Goal: Information Seeking & Learning: Find specific fact

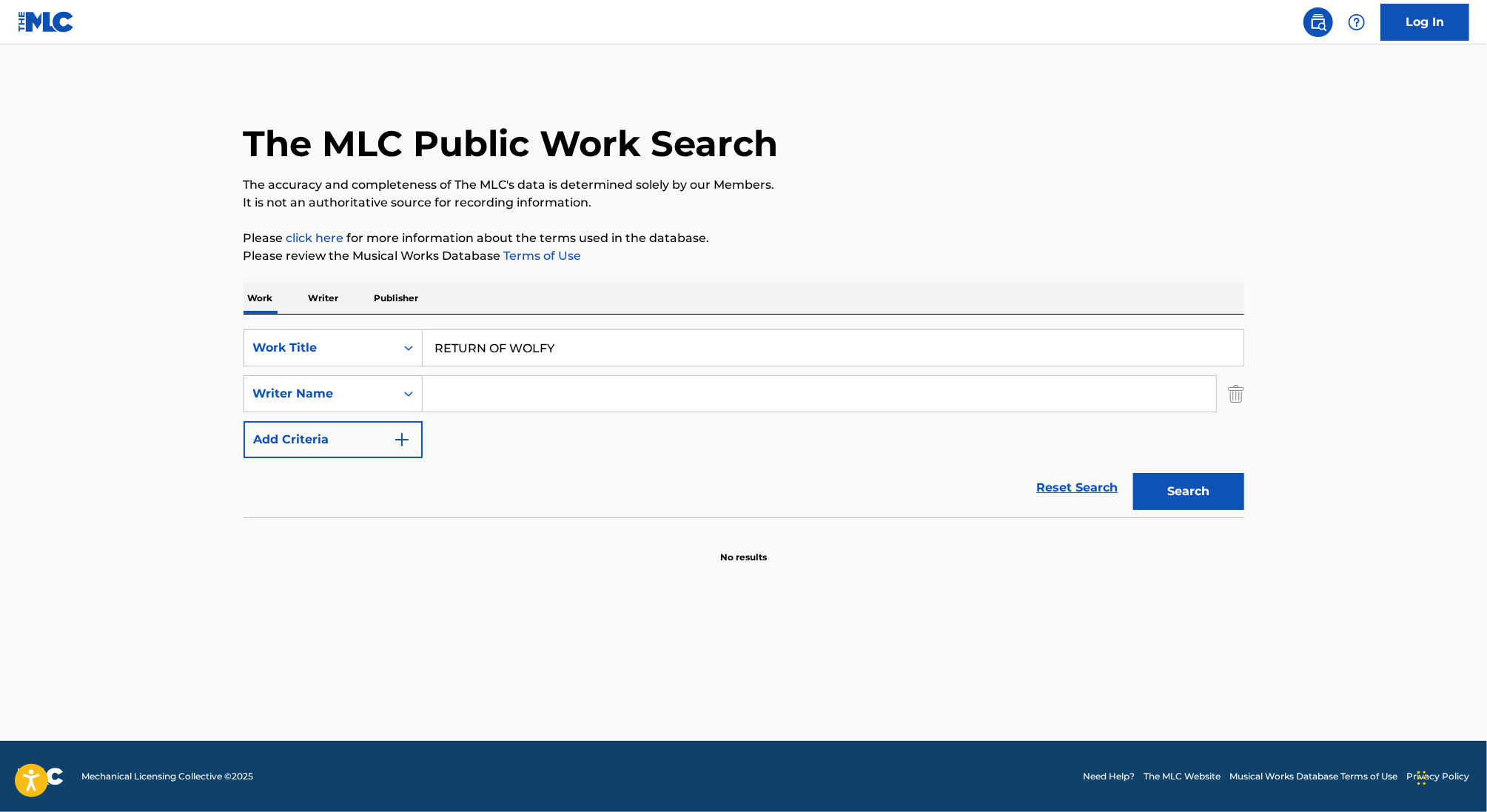
click at [600, 337] on input "RETURN OF WOLFY" at bounding box center [833, 348] width 821 height 35
click at [1134, 473] on button "Search" at bounding box center [1189, 491] width 111 height 37
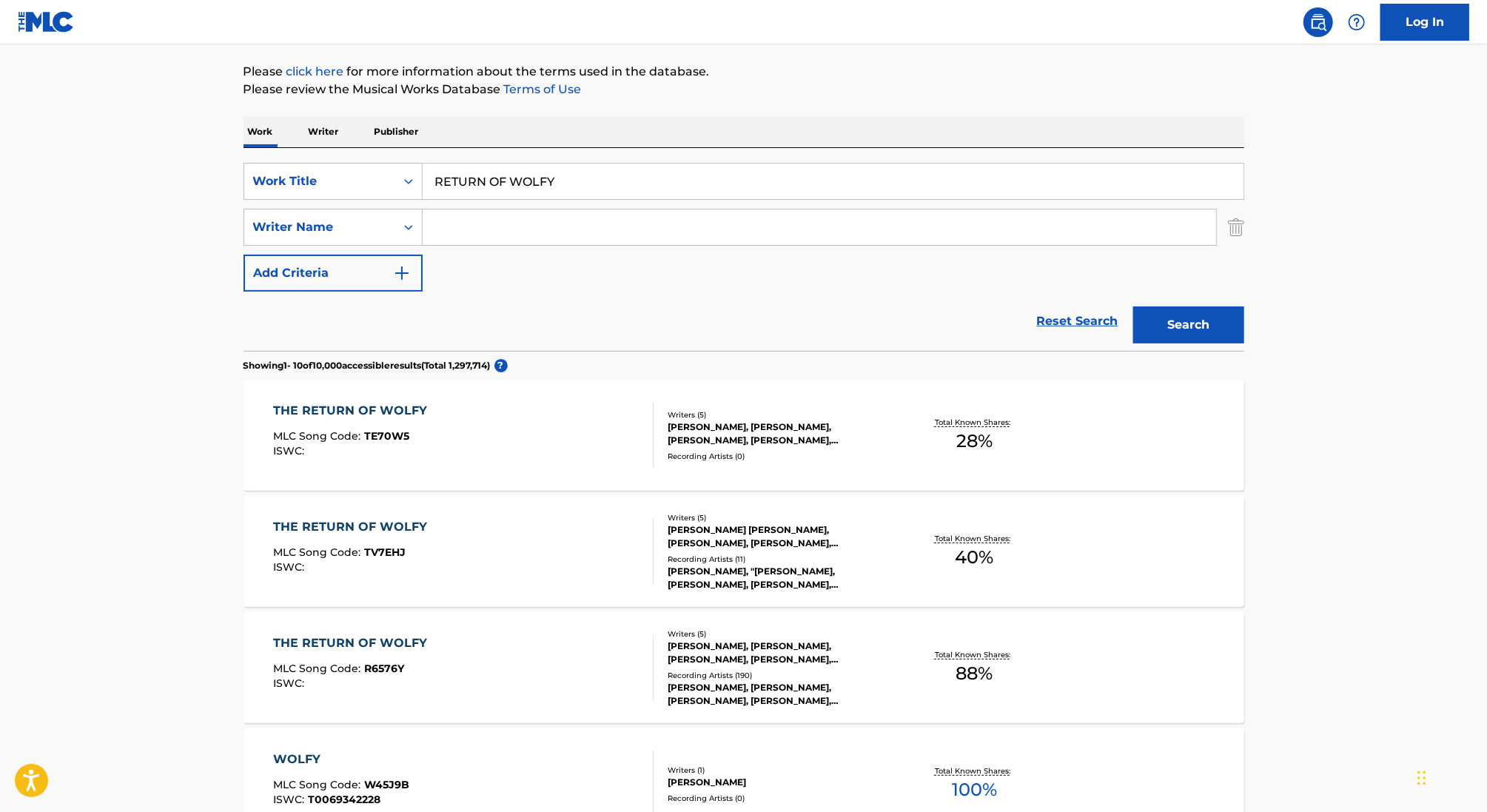
scroll to position [169, 0]
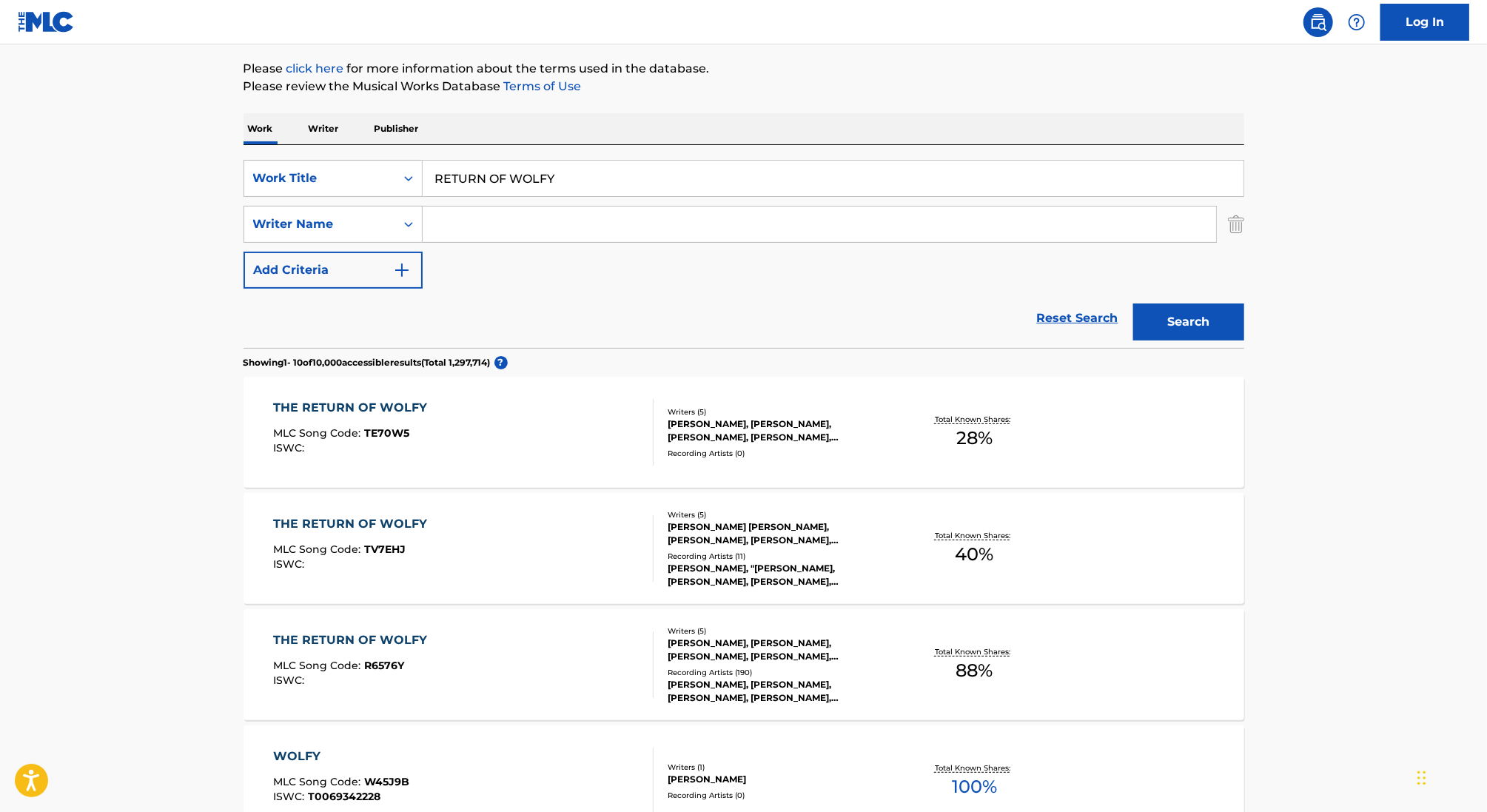
click at [597, 437] on div "THE RETURN OF WOLFY MLC Song Code : TE70W5 ISWC :" at bounding box center [463, 432] width 381 height 67
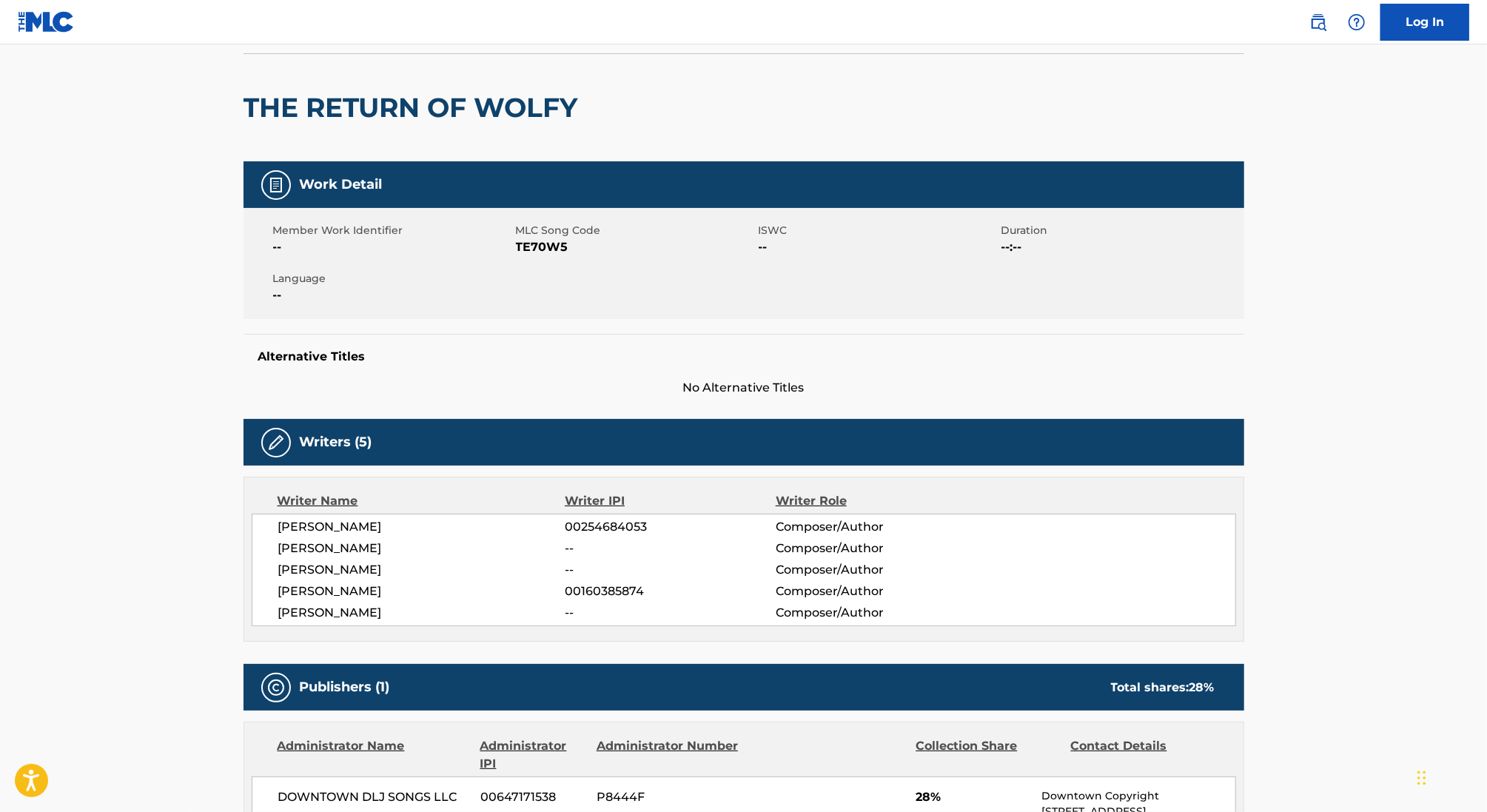
scroll to position [107, 0]
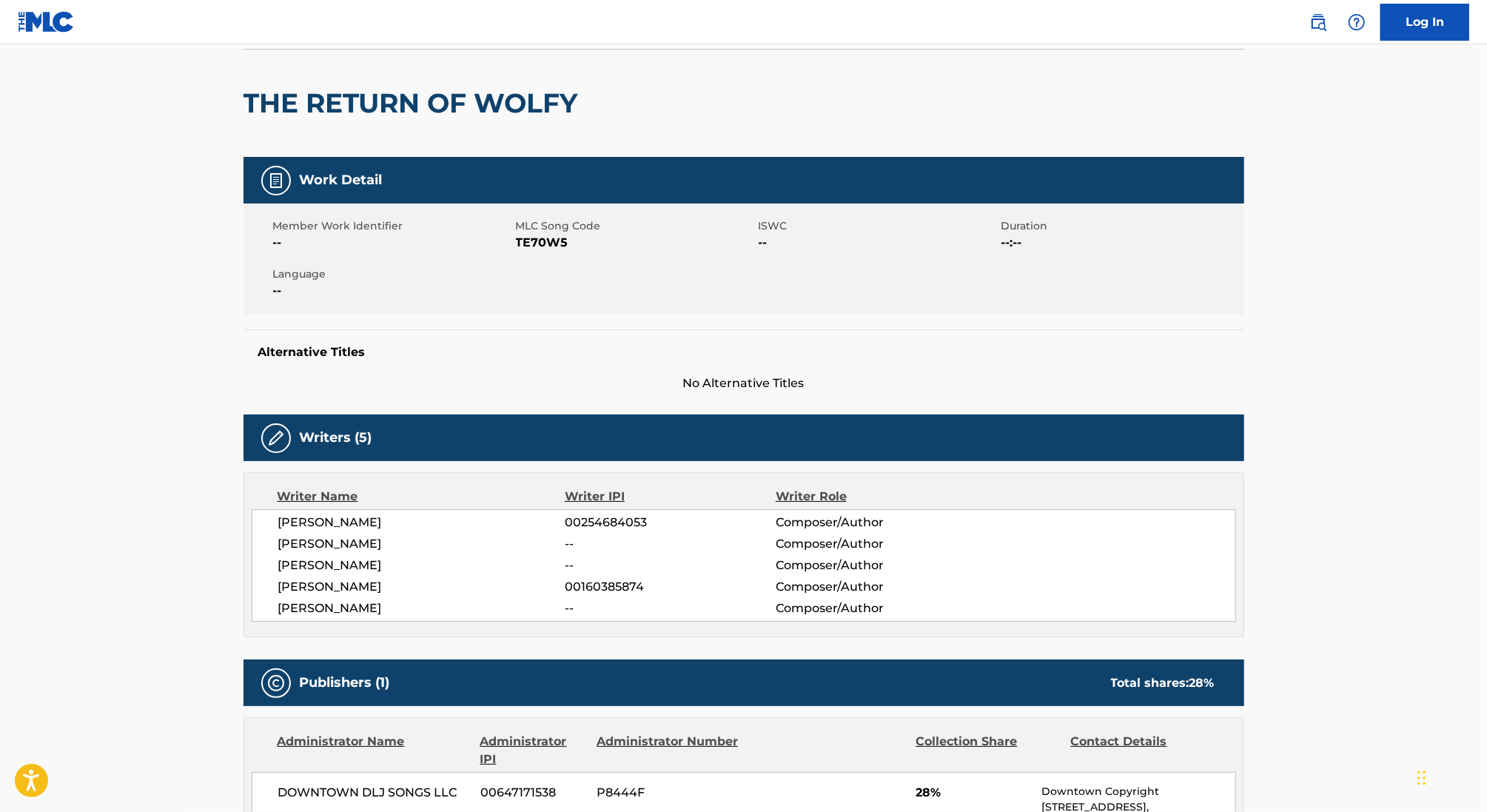
click at [348, 589] on span "RAY HEDGES" at bounding box center [422, 587] width 287 height 18
drag, startPoint x: 374, startPoint y: 587, endPoint x: 250, endPoint y: 587, distance: 124.0
click at [250, 587] on div "Writer Name Writer IPI Writer Role NICHOLAS BRACEGIRDLE 00254684053 Composer/Au…" at bounding box center [744, 554] width 1001 height 165
copy span "RAY HEDGES"
drag, startPoint x: 581, startPoint y: 584, endPoint x: 736, endPoint y: 584, distance: 155.0
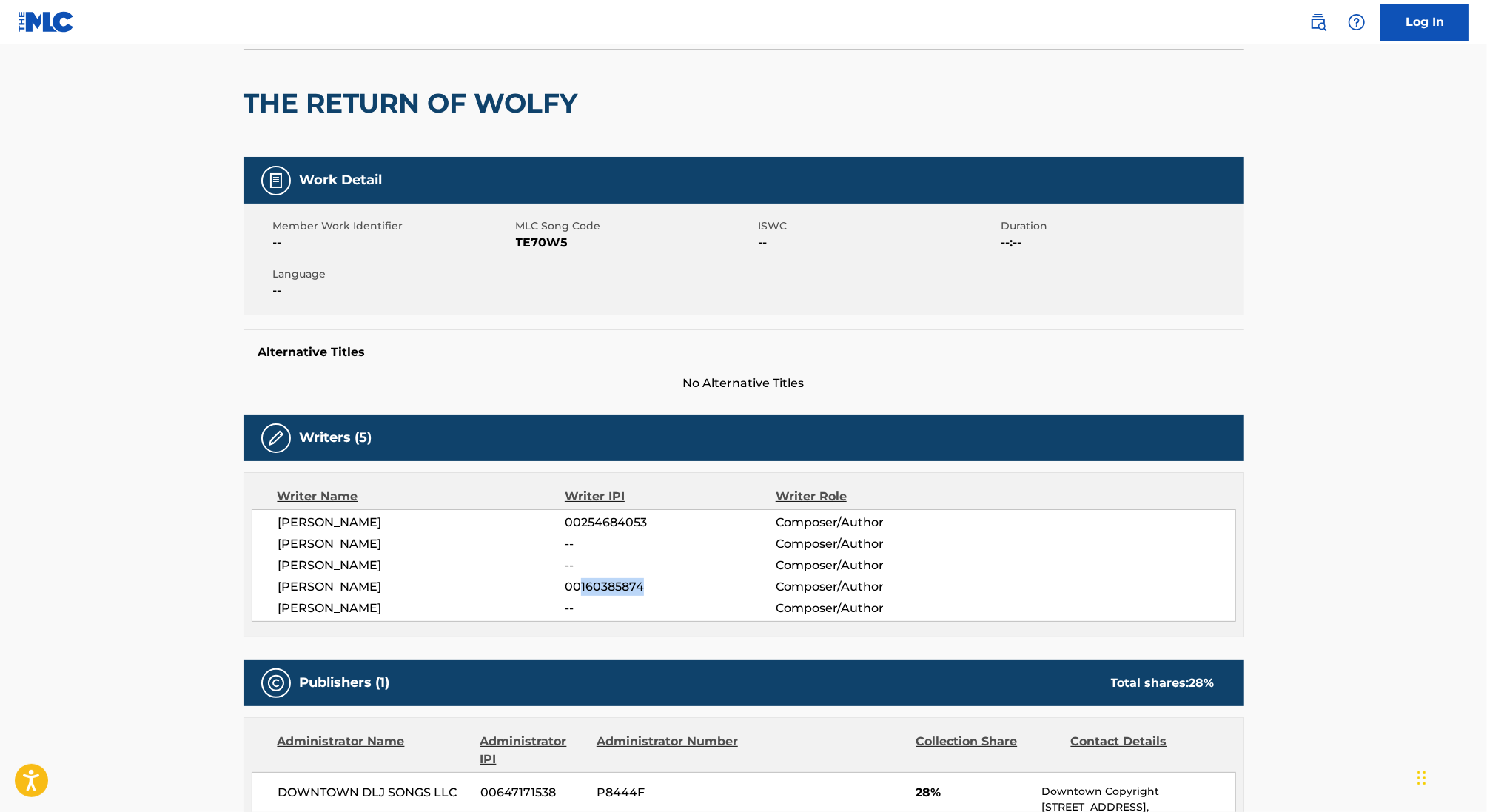
click at [736, 584] on span "00160385874" at bounding box center [670, 587] width 211 height 18
copy span "160385874"
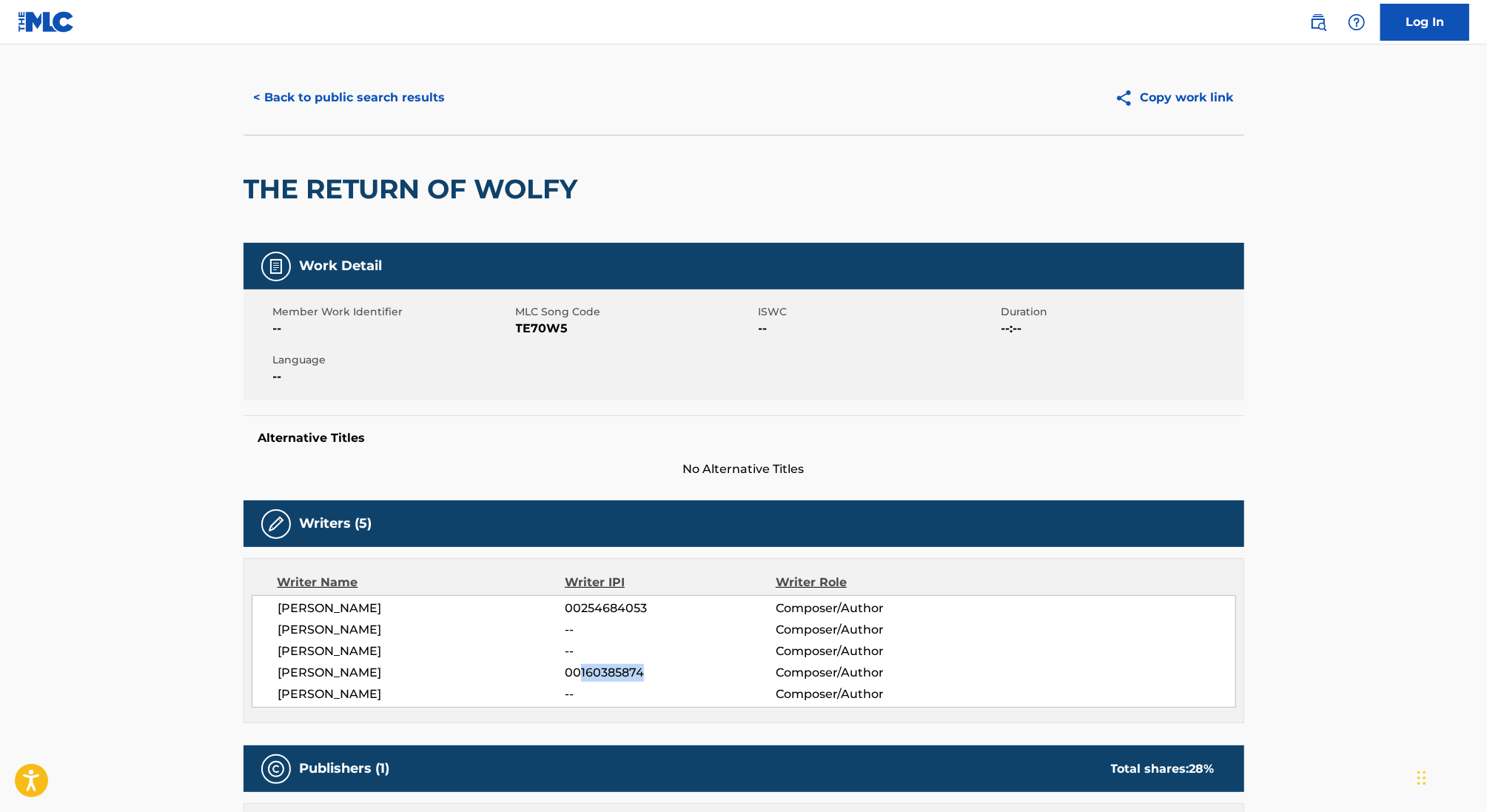
scroll to position [0, 0]
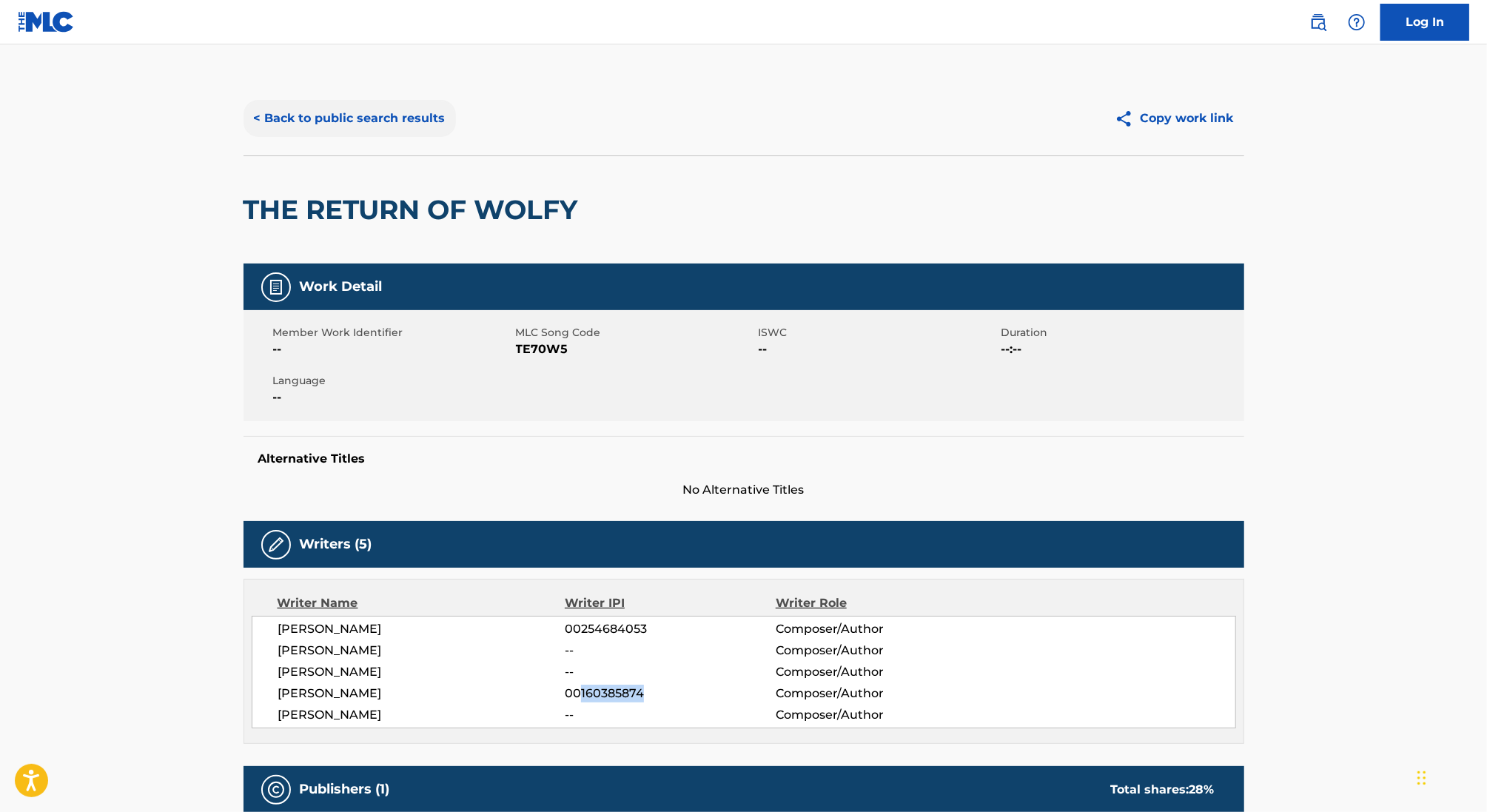
click at [353, 115] on button "< Back to public search results" at bounding box center [349, 118] width 212 height 37
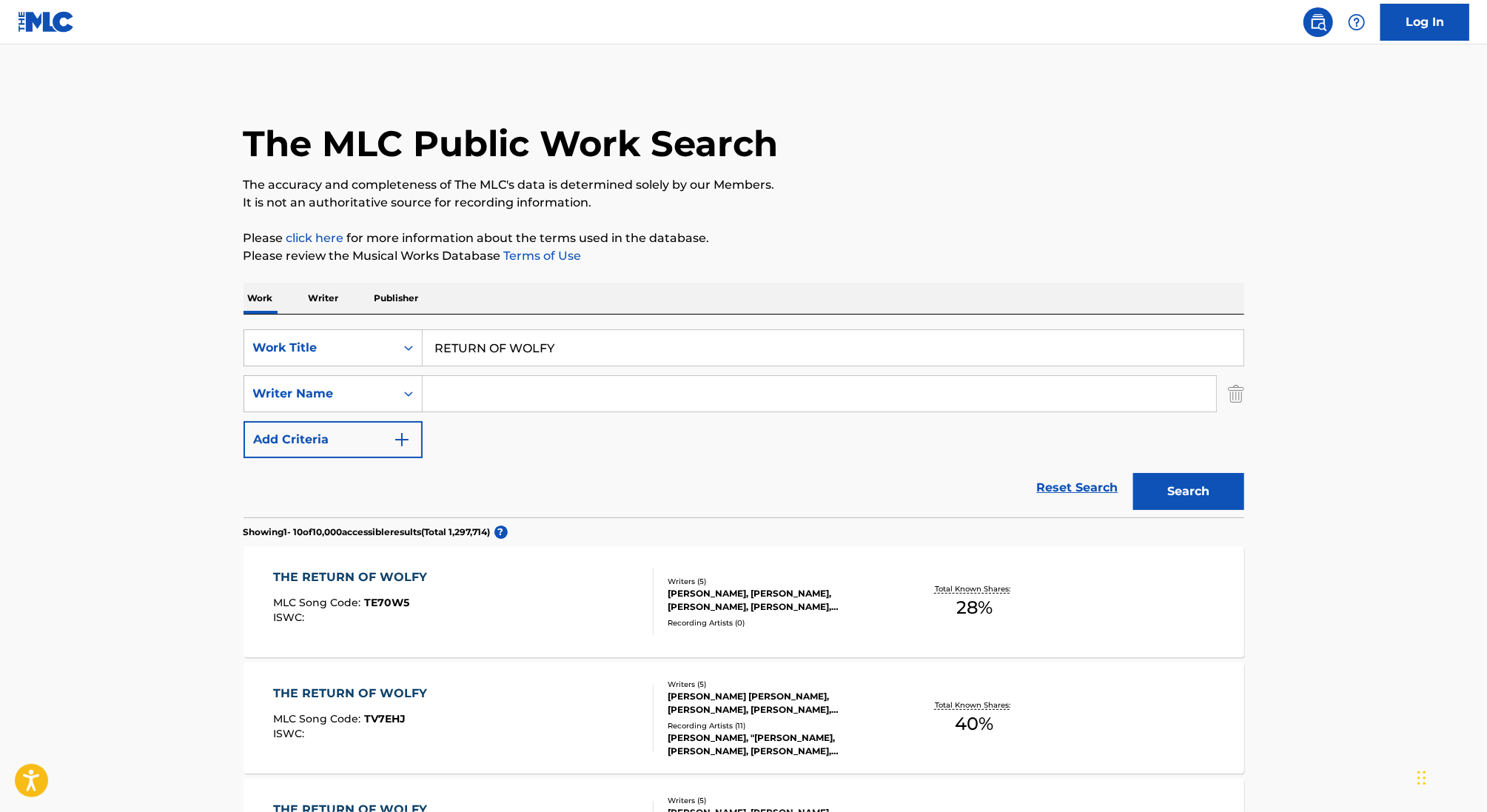
scroll to position [167, 0]
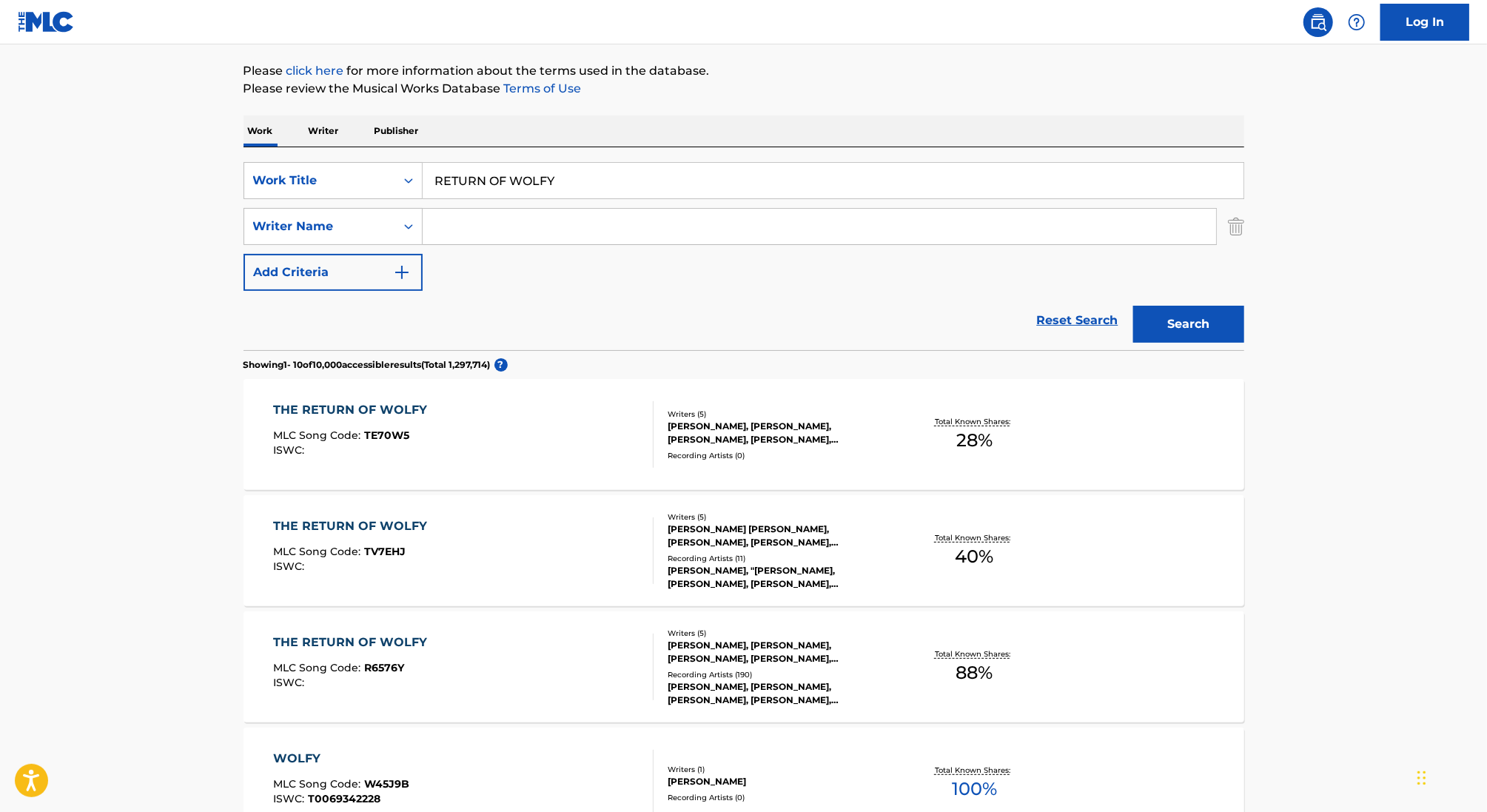
click at [474, 182] on input "RETURN OF WOLFY" at bounding box center [833, 181] width 821 height 35
paste input "Aboki"
type input "Aboki"
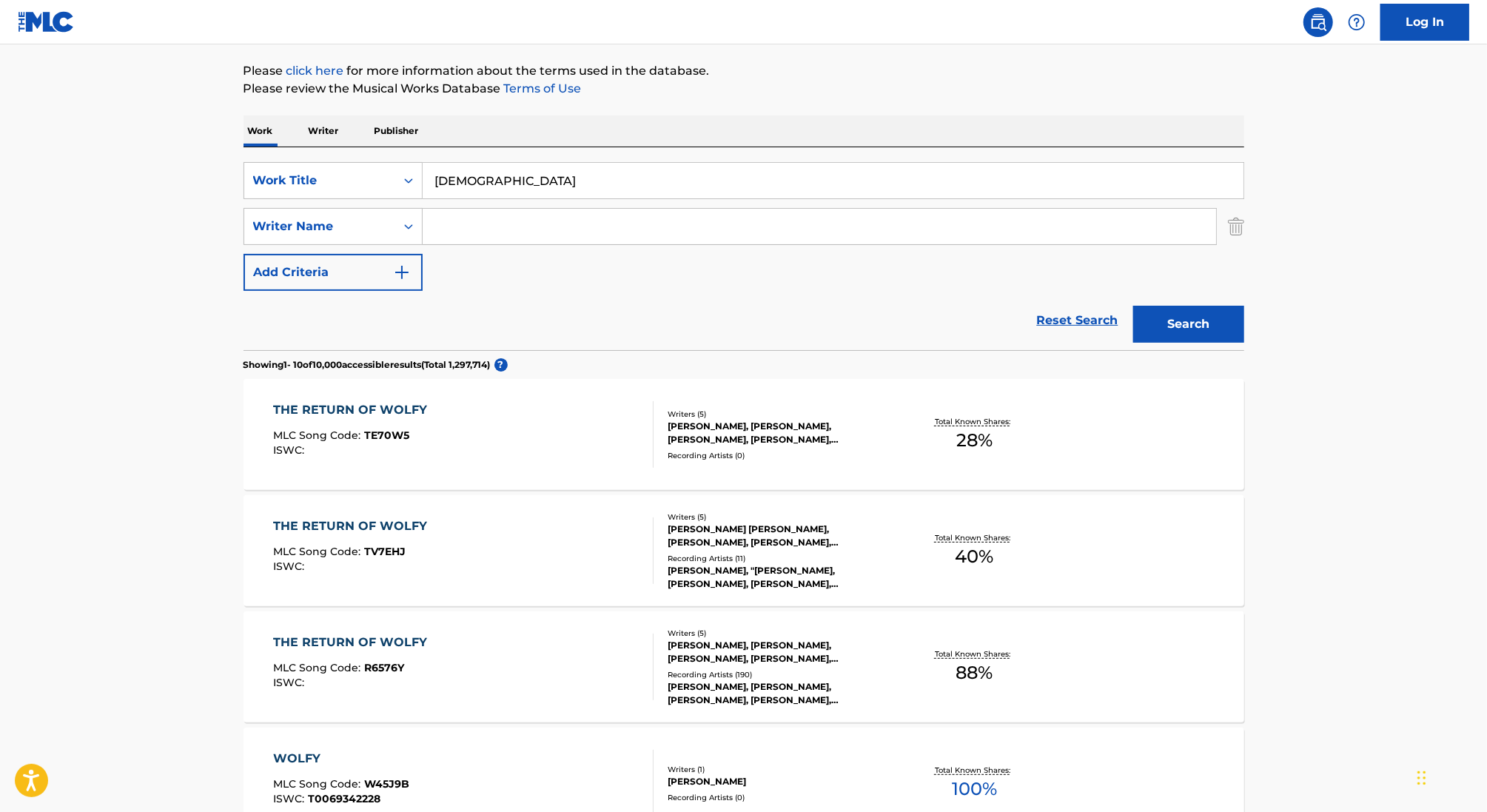
click at [507, 225] on input "Search Form" at bounding box center [819, 226] width 794 height 35
type input "s"
type input "zamani"
click at [1134, 306] on button "Search" at bounding box center [1189, 324] width 111 height 37
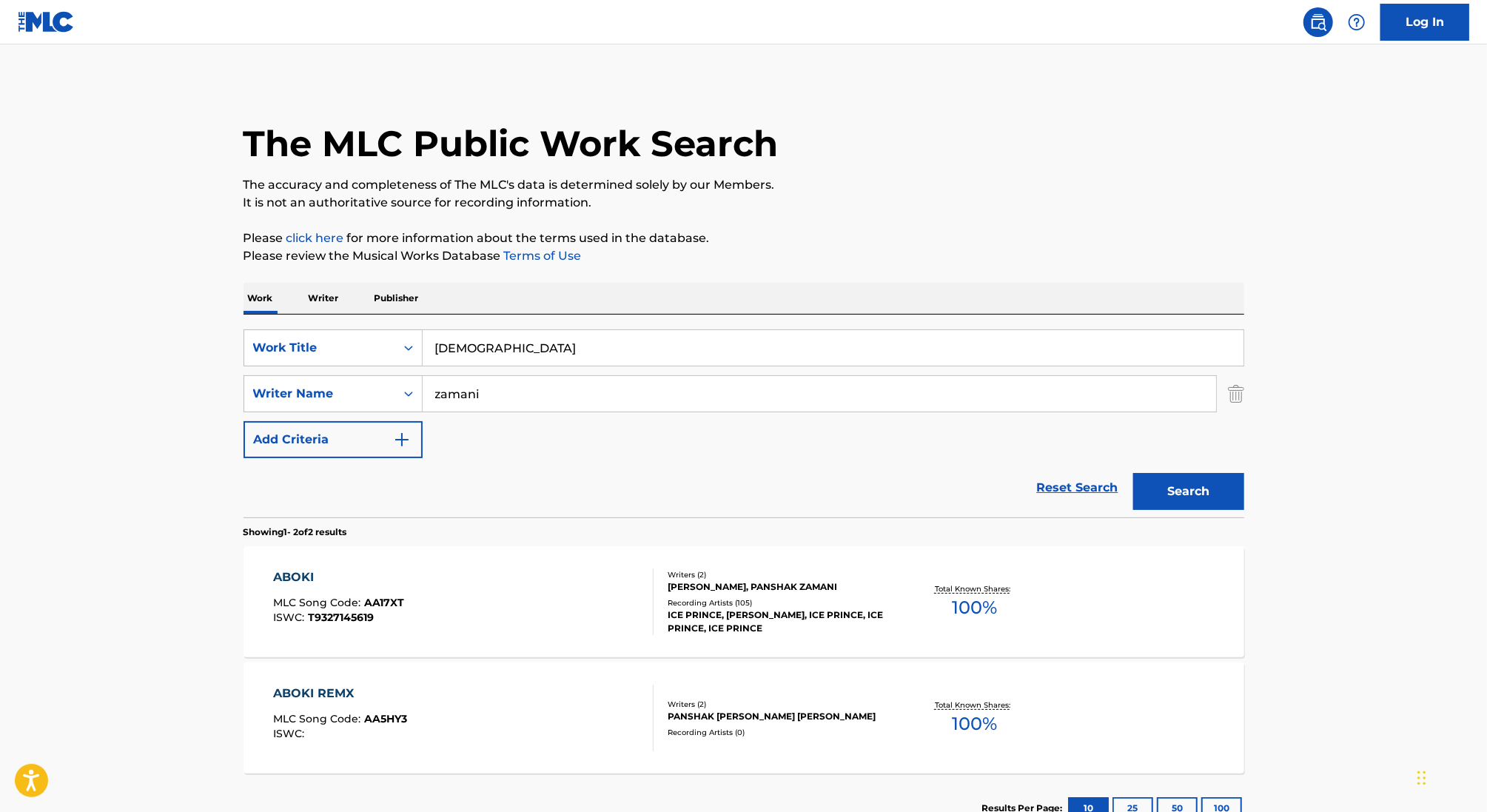
click at [495, 582] on div "ABOKI MLC Song Code : AA17XT ISWC : T9327145619" at bounding box center [463, 602] width 381 height 67
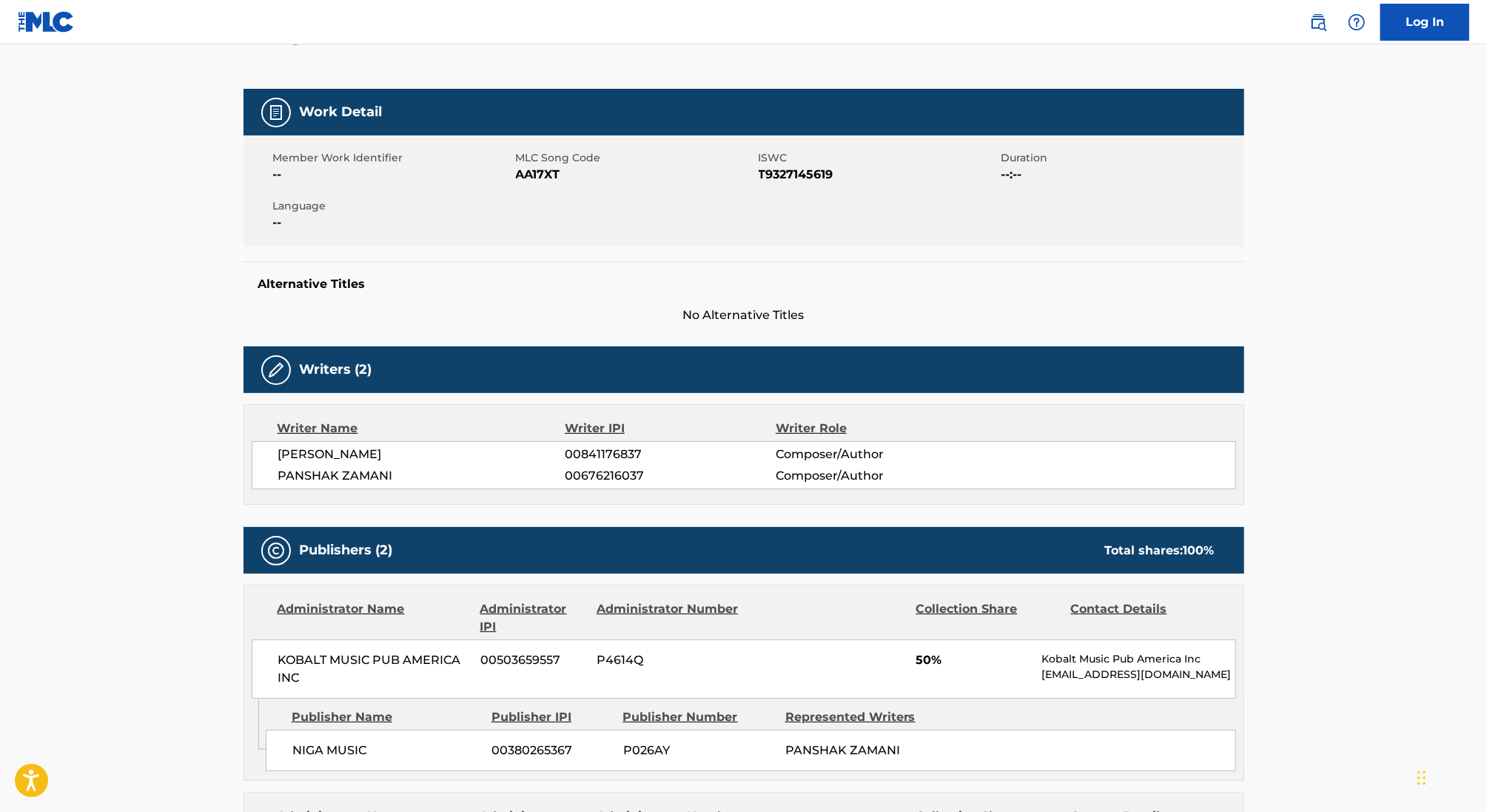
scroll to position [178, 0]
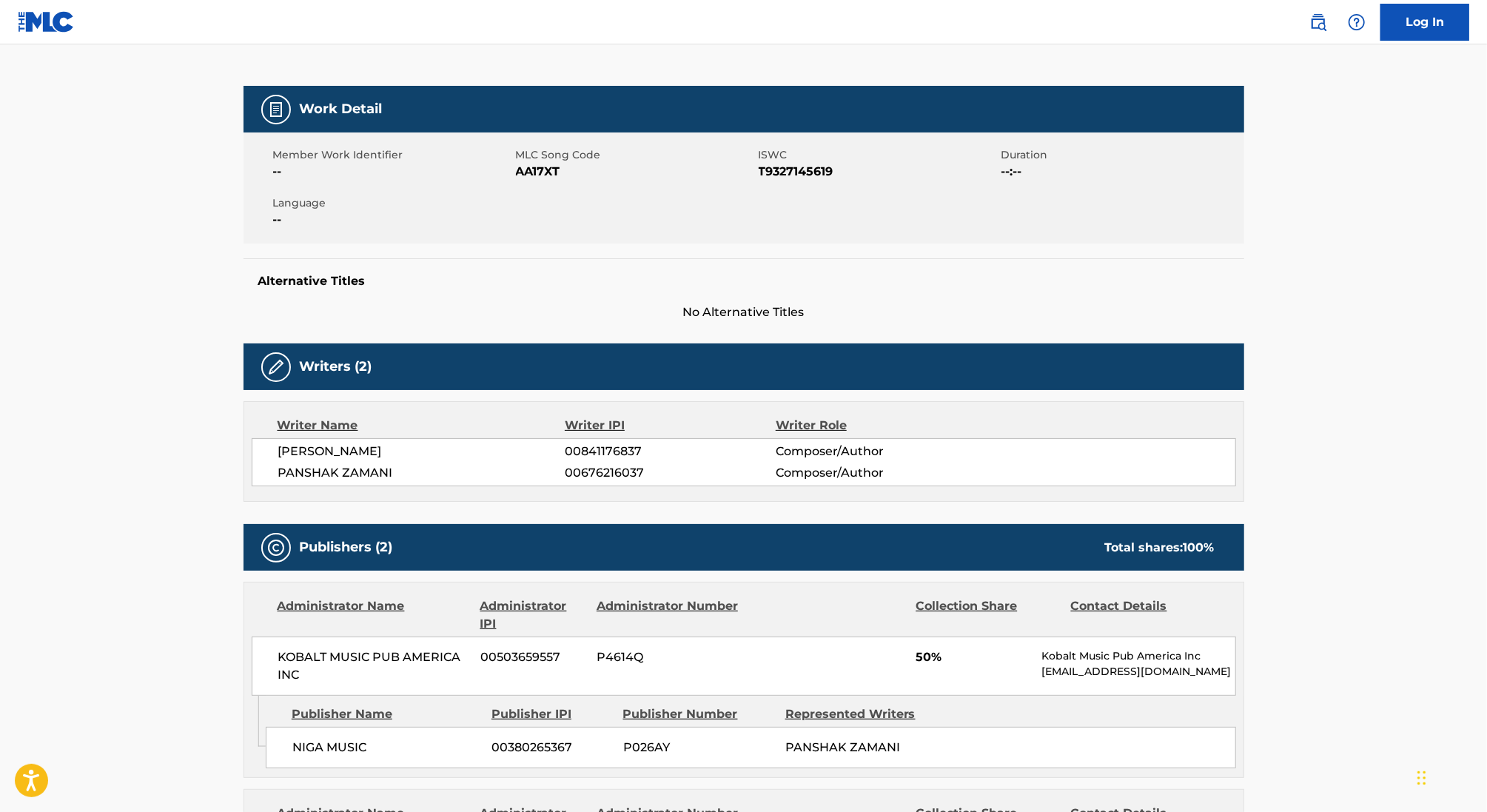
click at [363, 456] on span "MALCOLM JAMES OLAGUNDOYE" at bounding box center [422, 452] width 287 height 18
drag, startPoint x: 404, startPoint y: 471, endPoint x: 121, endPoint y: 471, distance: 283.0
click at [121, 471] on main "< Back to public search results Copy work link ABOKI Work Detail Member Work Id…" at bounding box center [744, 801] width 1487 height 1867
copy span "PANSHAK ZAMANI"
drag, startPoint x: 582, startPoint y: 470, endPoint x: 645, endPoint y: 471, distance: 63.0
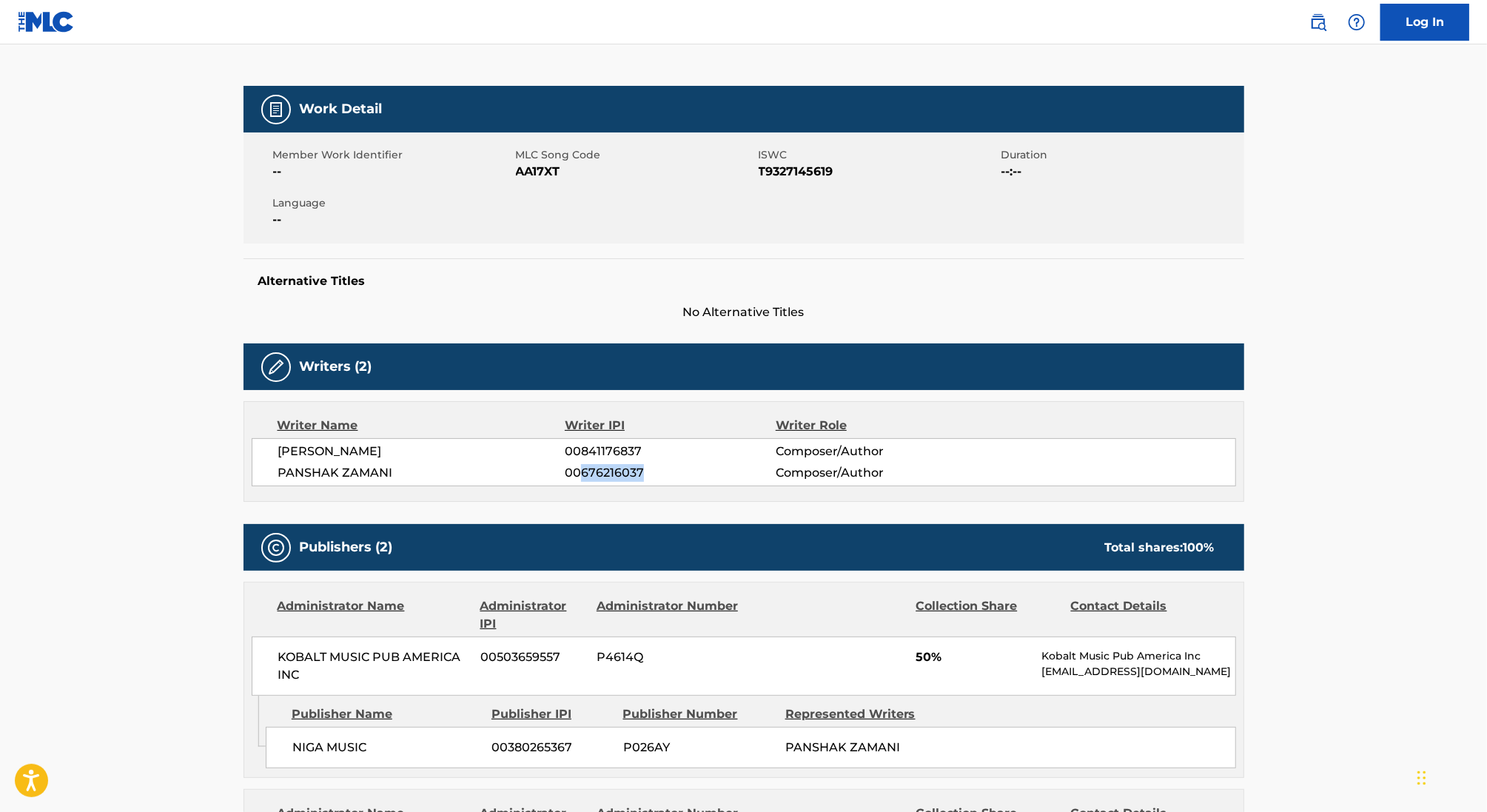
click at [642, 470] on span "00676216037" at bounding box center [670, 473] width 211 height 18
copy span "676216037"
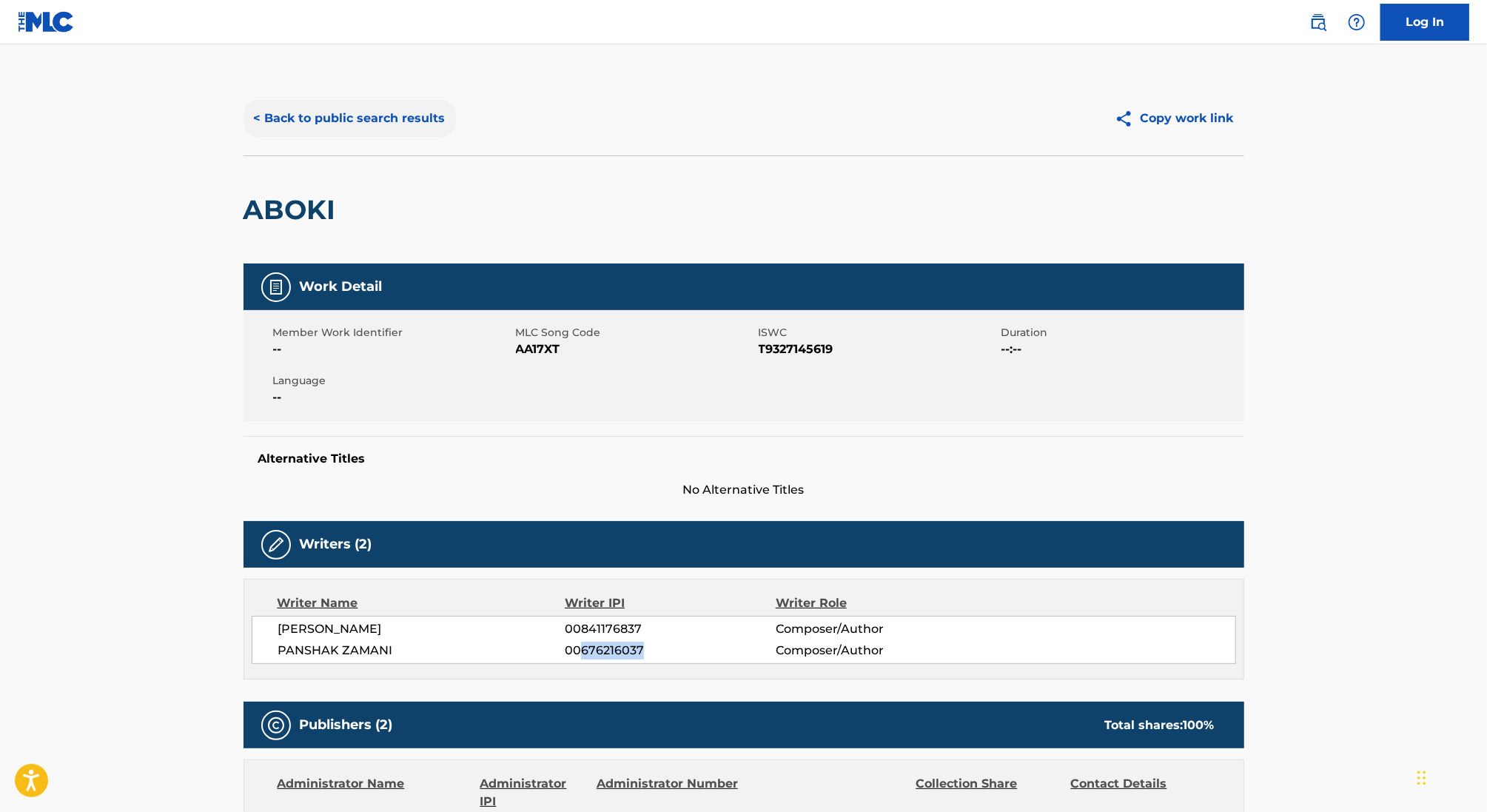
click at [391, 104] on button "< Back to public search results" at bounding box center [349, 118] width 212 height 37
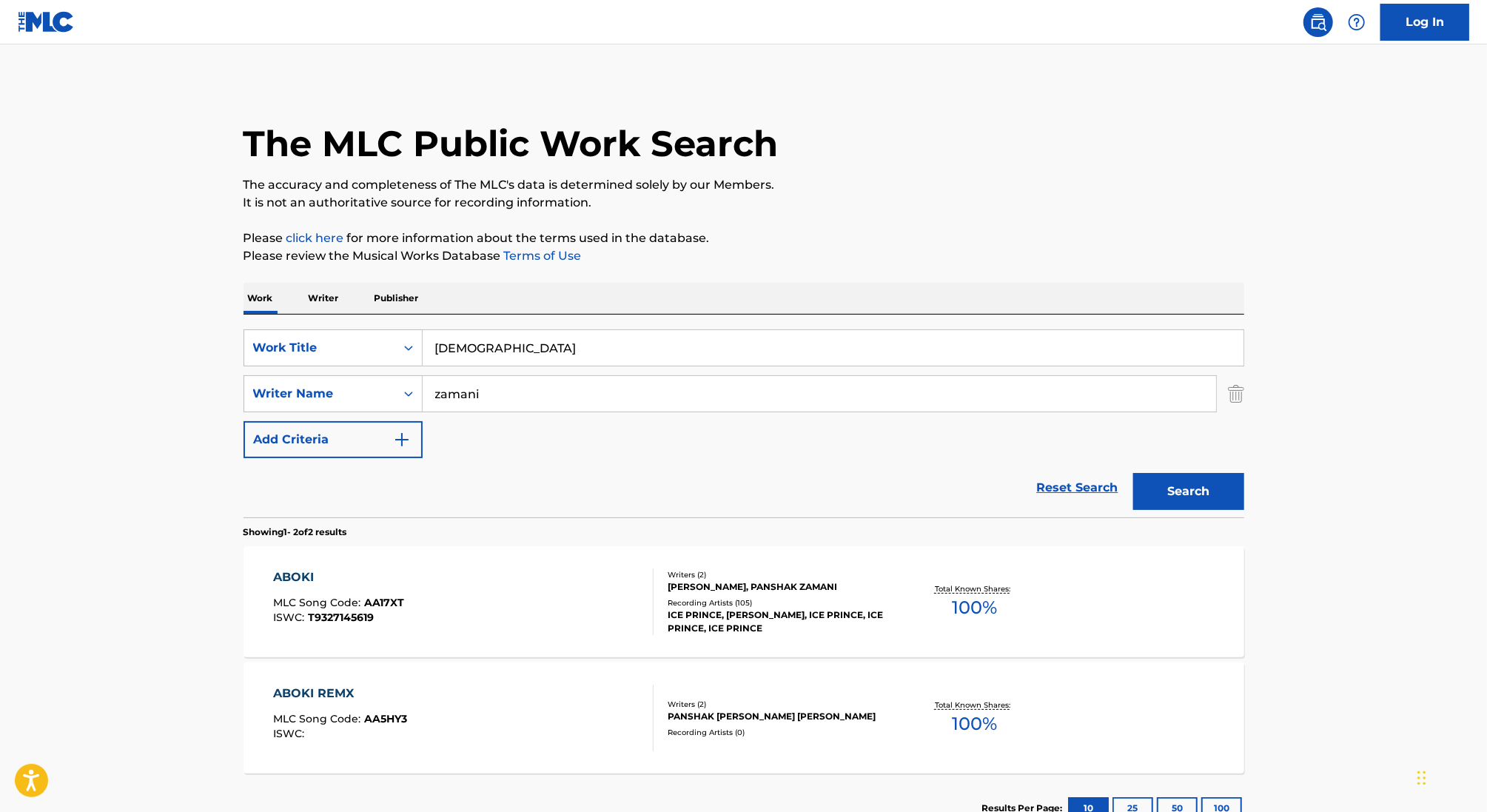
click at [325, 295] on p "Writer" at bounding box center [323, 298] width 40 height 31
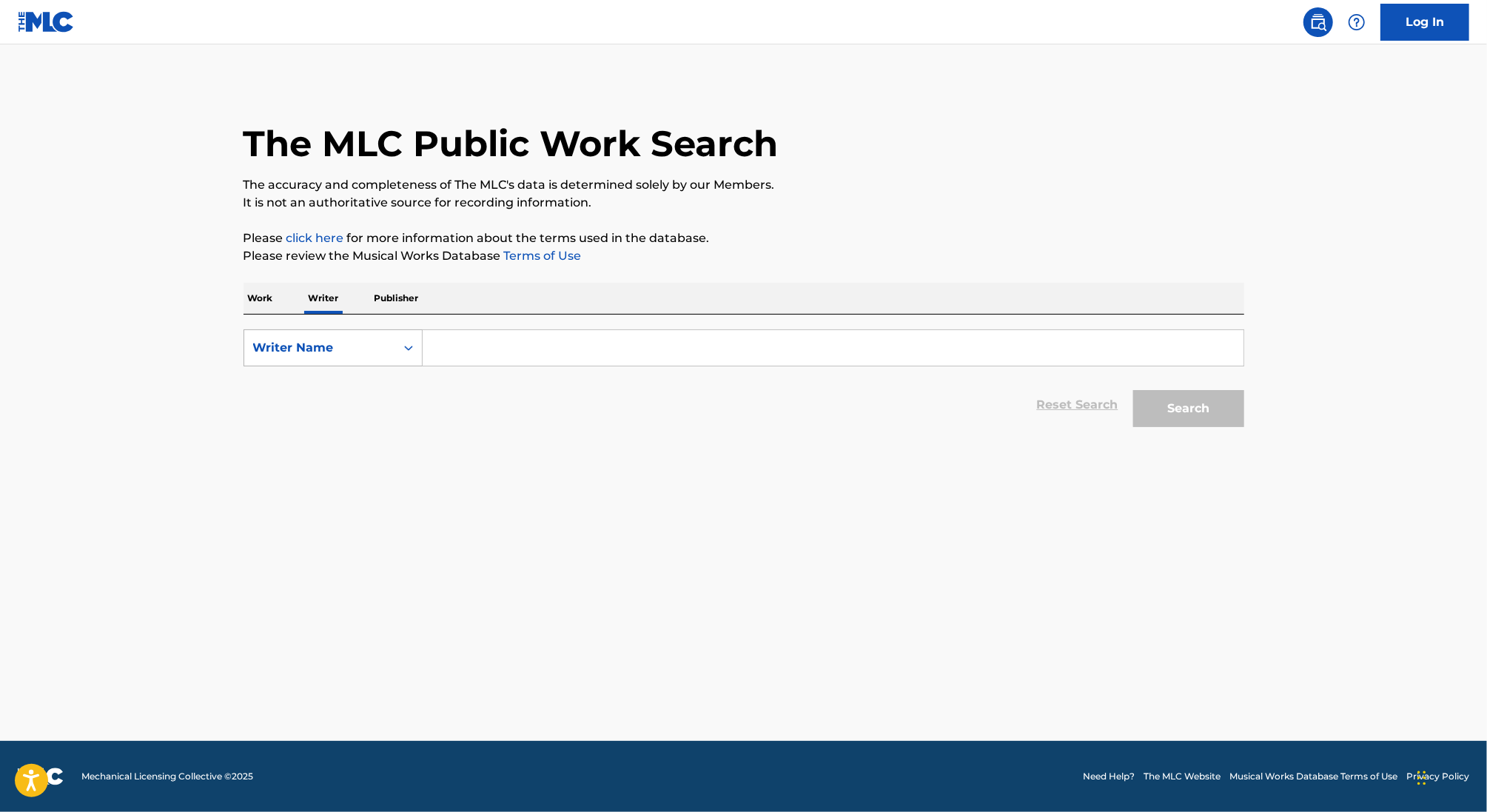
click at [361, 349] on div "Writer Name" at bounding box center [319, 348] width 133 height 18
click at [364, 374] on div "Writer IPI" at bounding box center [333, 385] width 178 height 37
click at [447, 349] on input "Search Form" at bounding box center [833, 348] width 821 height 35
paste input "614721371"
click at [1134, 390] on button "Search" at bounding box center [1189, 409] width 111 height 37
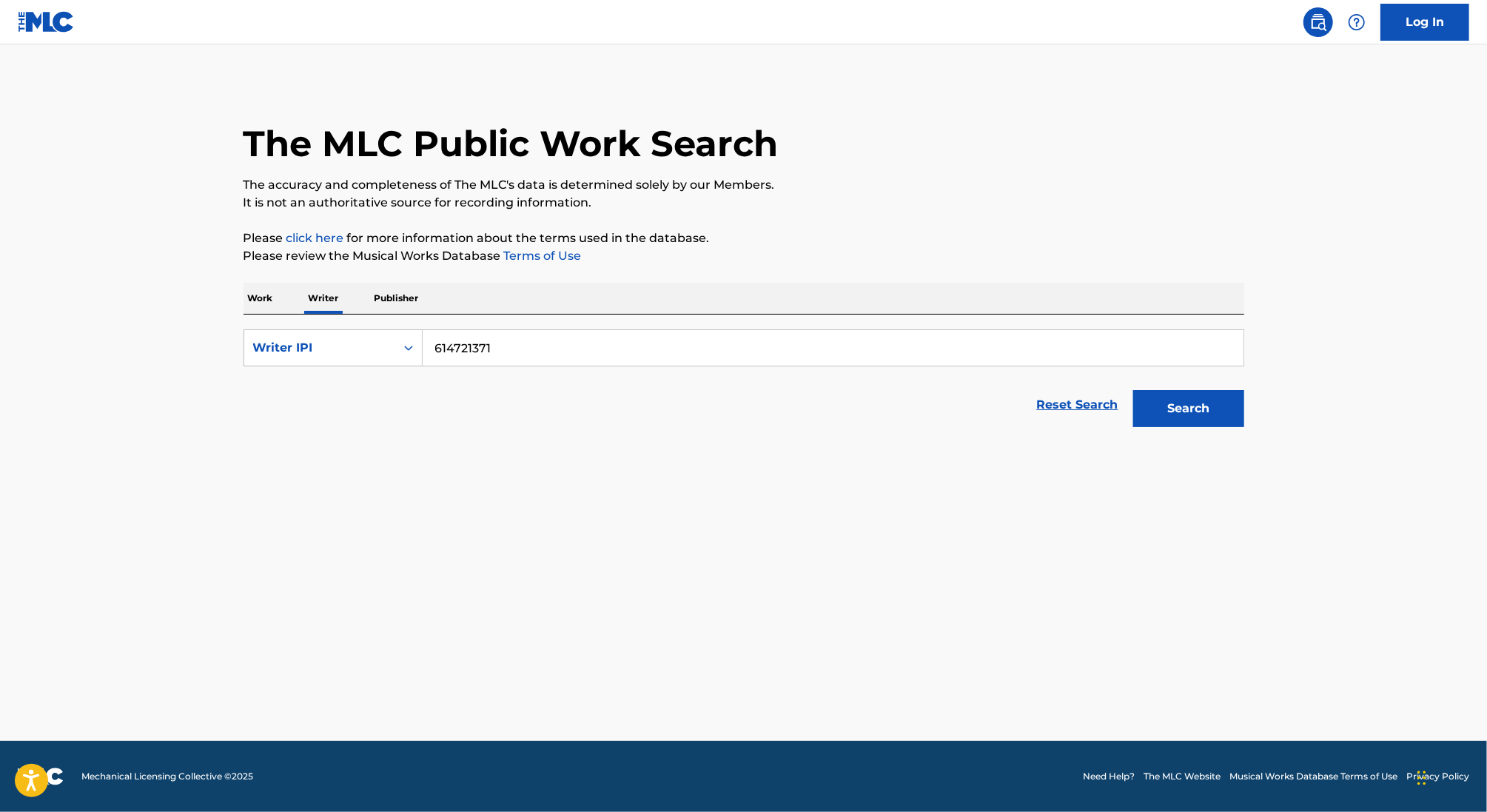
click at [435, 348] on input "614721371" at bounding box center [833, 348] width 821 height 35
type input "00614721371"
click at [1134, 390] on button "Search" at bounding box center [1189, 409] width 111 height 37
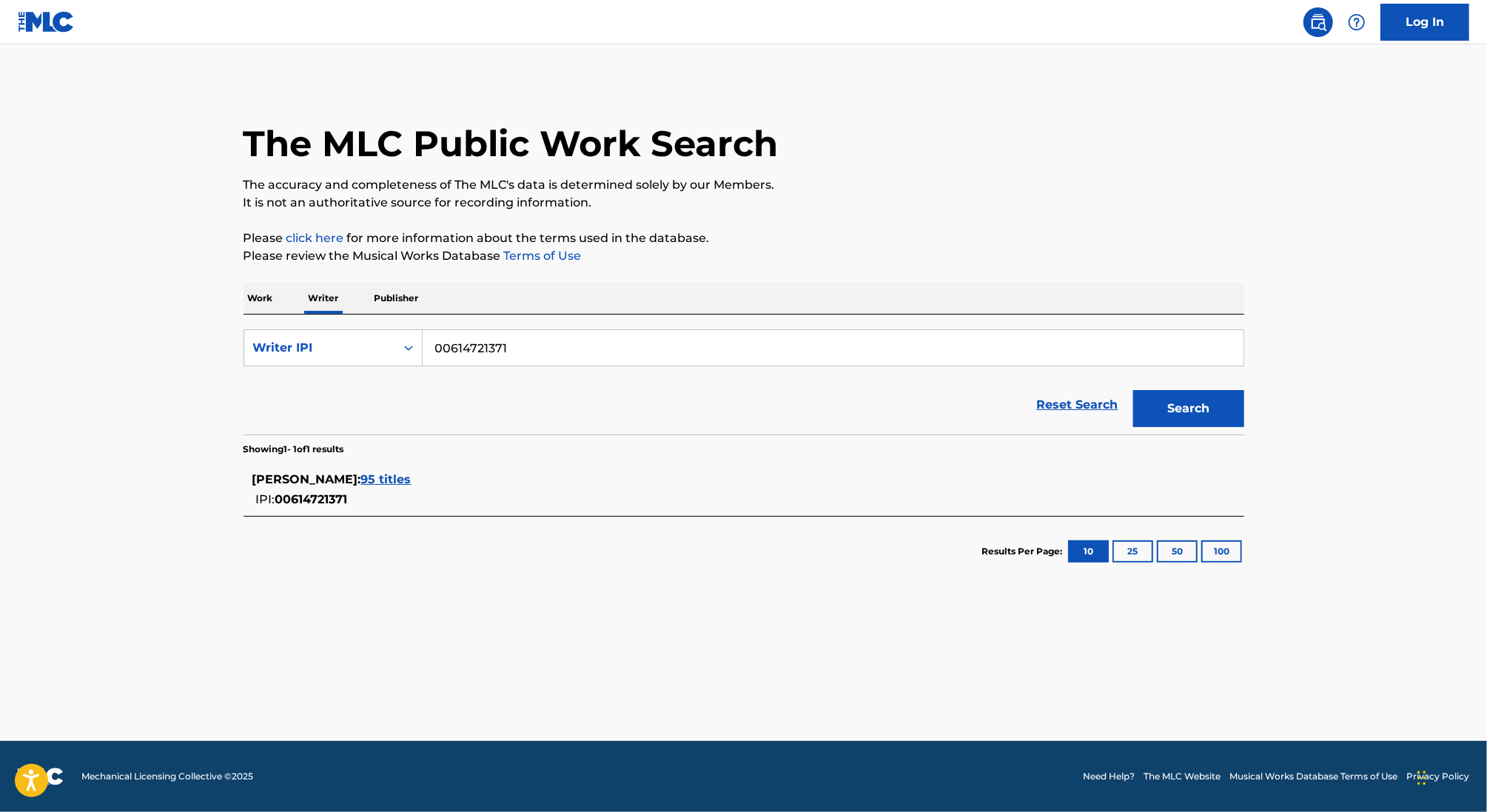
click at [402, 478] on span "95 titles" at bounding box center [386, 479] width 50 height 14
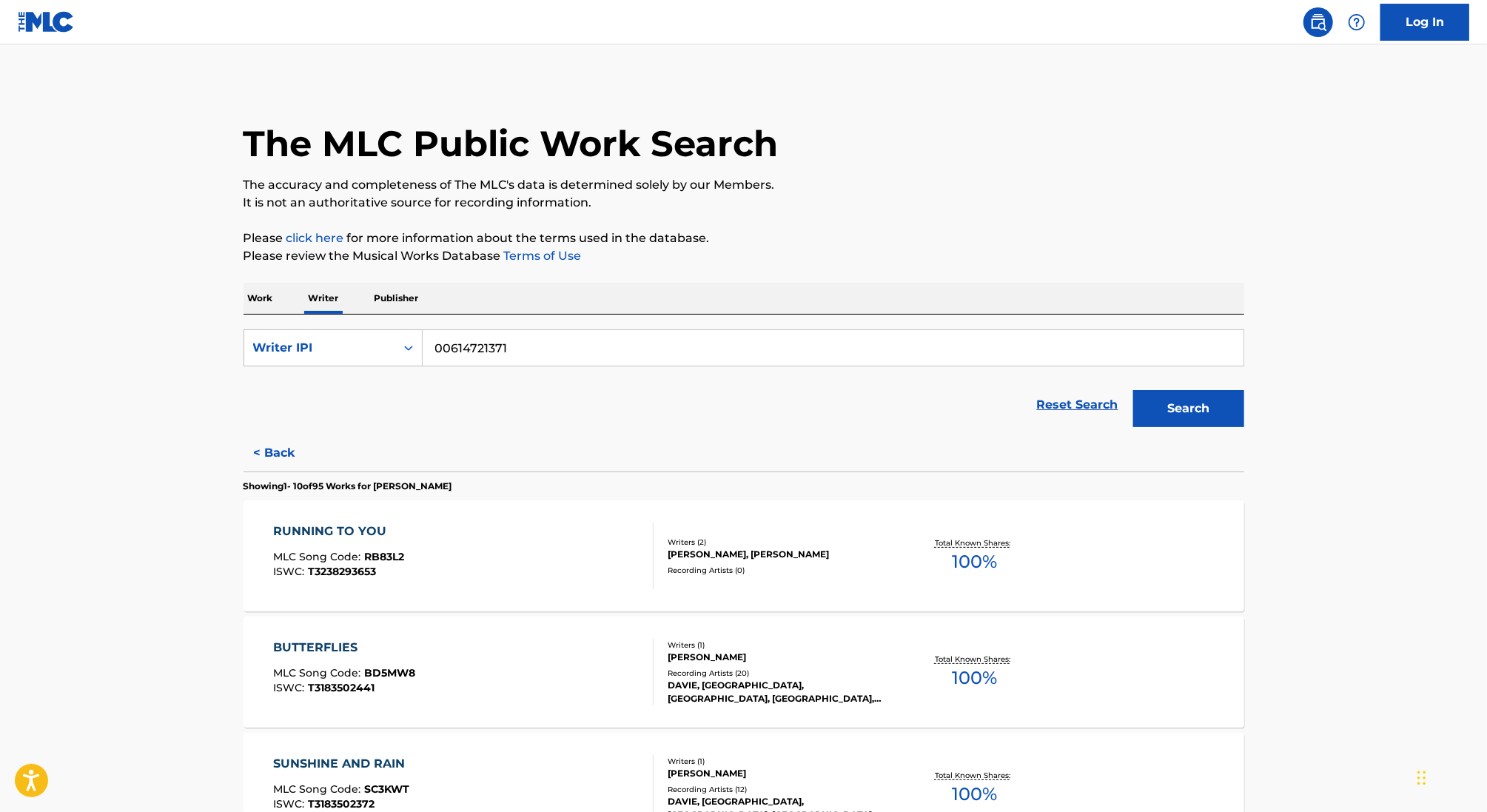
click at [484, 533] on div "RUNNING TO YOU MLC Song Code : RB83L2 ISWC : T3238293653" at bounding box center [463, 556] width 381 height 67
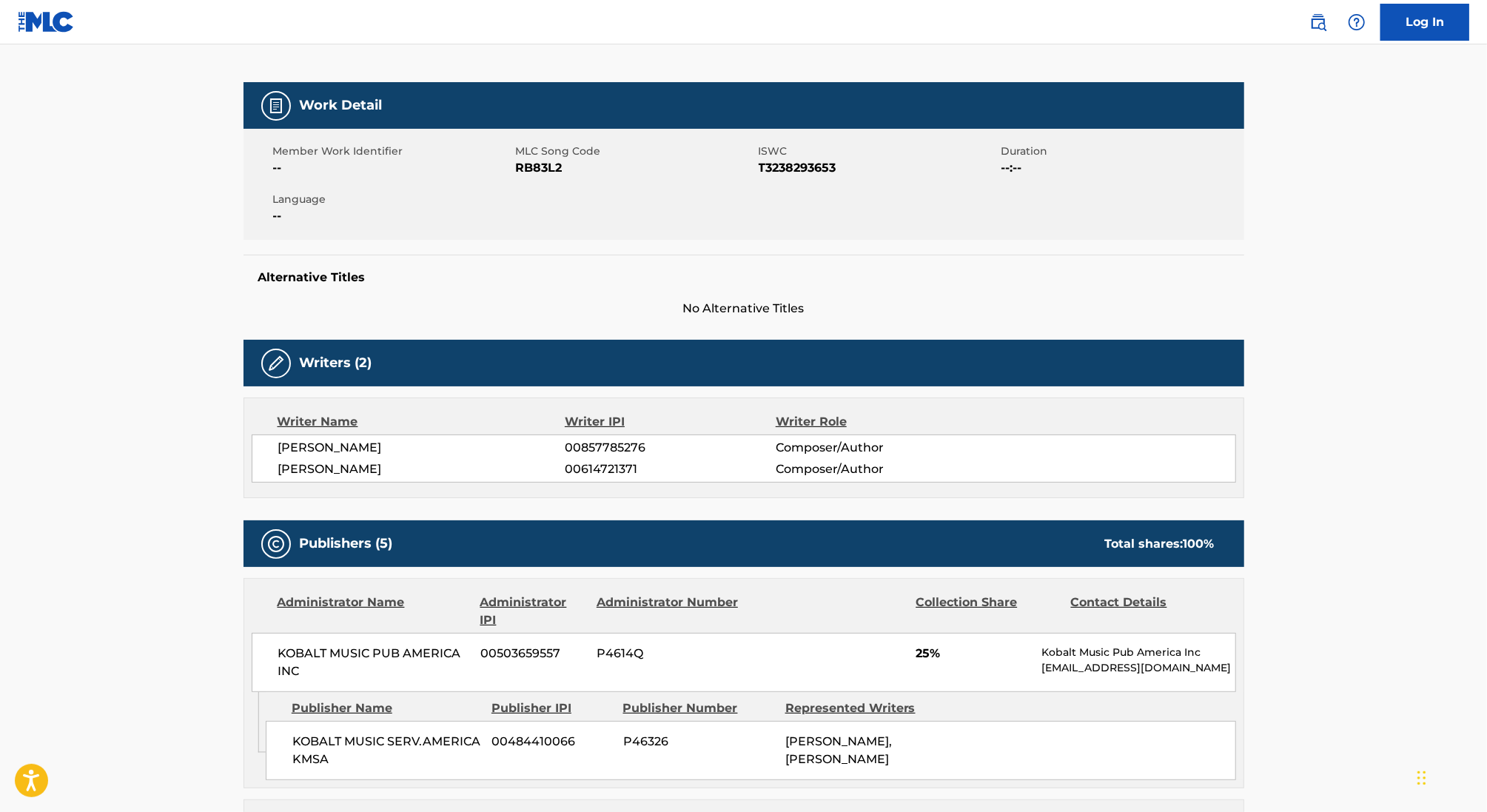
scroll to position [196, 0]
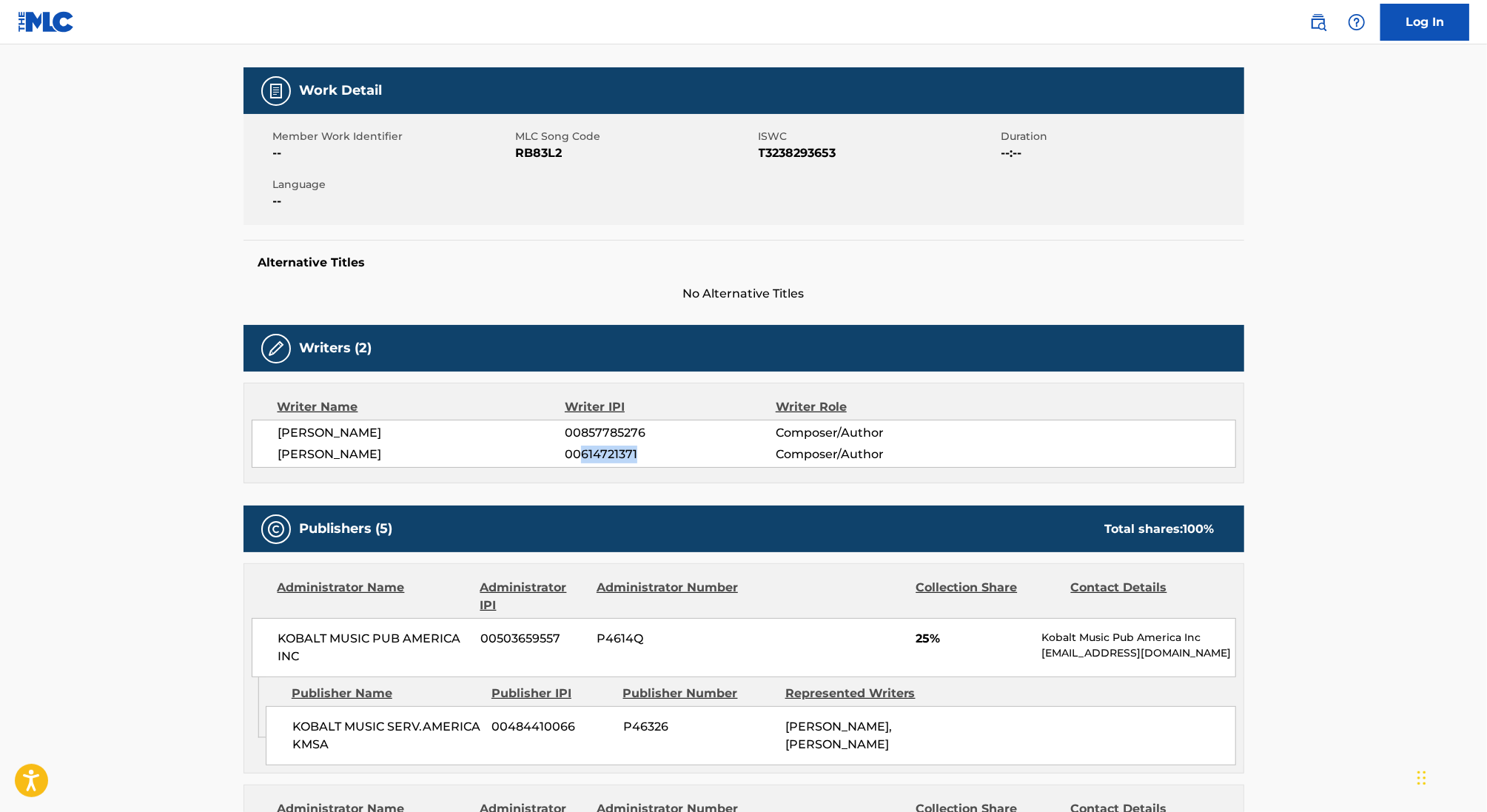
drag, startPoint x: 580, startPoint y: 454, endPoint x: 772, endPoint y: 453, distance: 192.0
click at [772, 453] on span "00614721371" at bounding box center [670, 454] width 211 height 18
copy span "614721371"
drag, startPoint x: 418, startPoint y: 454, endPoint x: 265, endPoint y: 454, distance: 153.0
click at [265, 454] on div "TRENT BOWER 00857785276 Composer/Author JAMES TREADWELL 00614721371 Composer/Au…" at bounding box center [744, 443] width 985 height 48
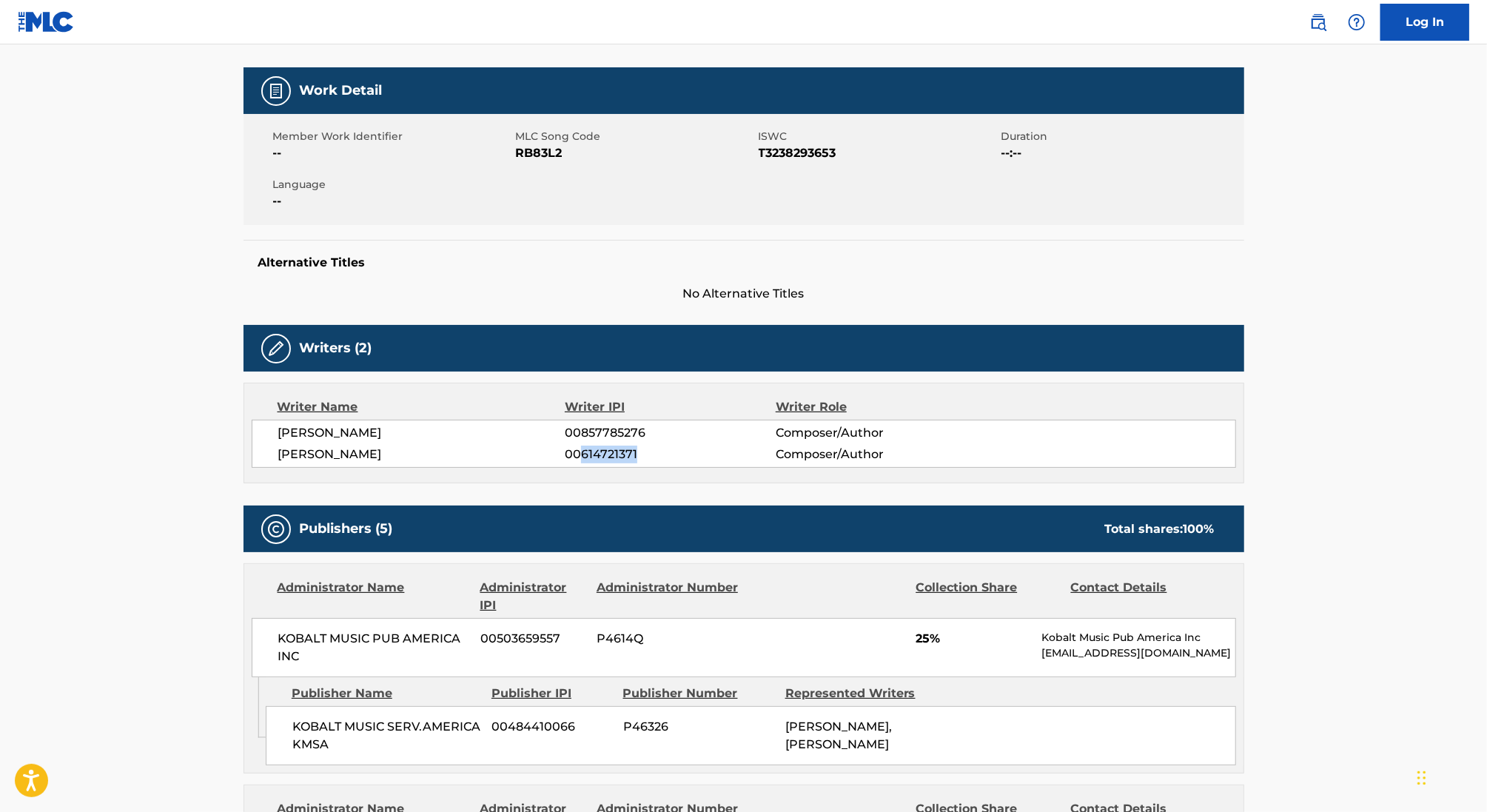
copy span "JAMES TREADWELL"
